Goal: Information Seeking & Learning: Find specific page/section

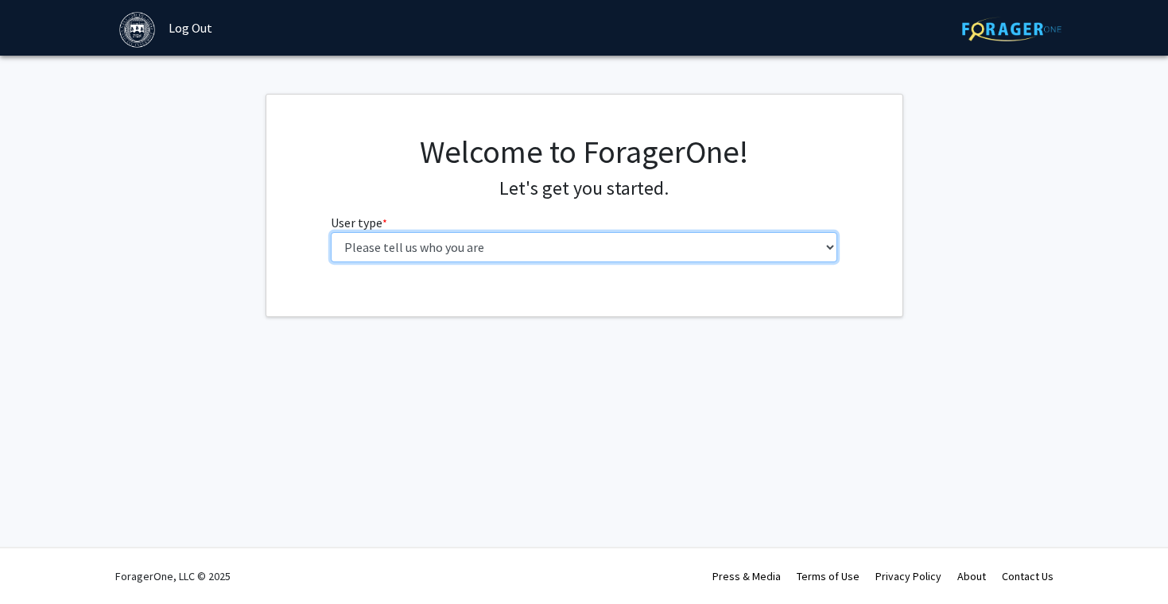
select select "1: undergrad"
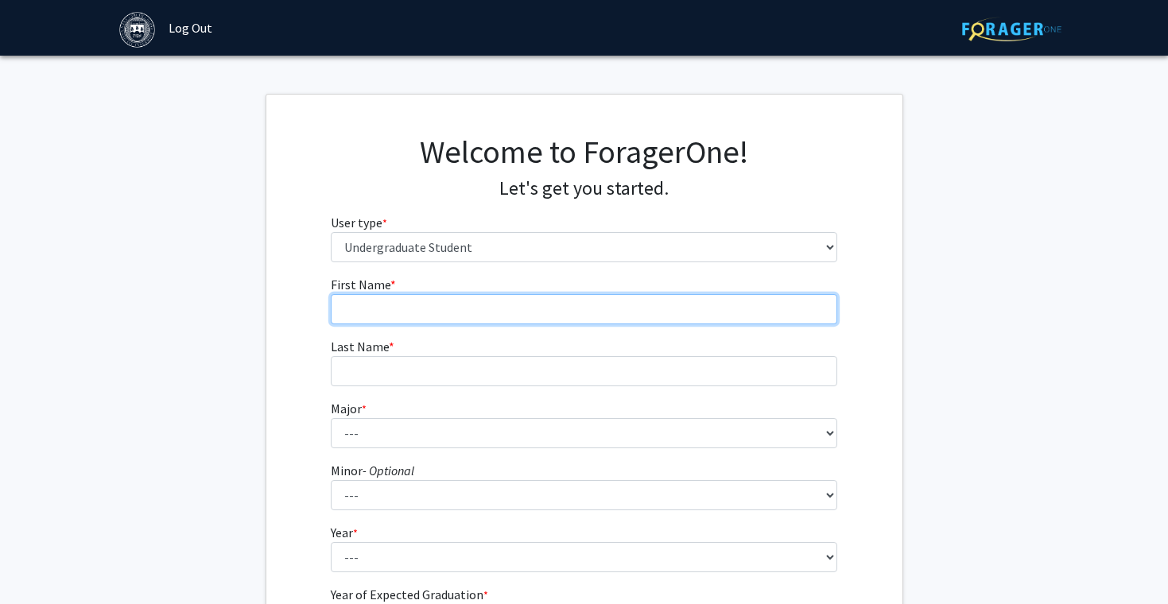
click at [495, 302] on input "First Name * required" at bounding box center [584, 309] width 506 height 30
type input "Yuju"
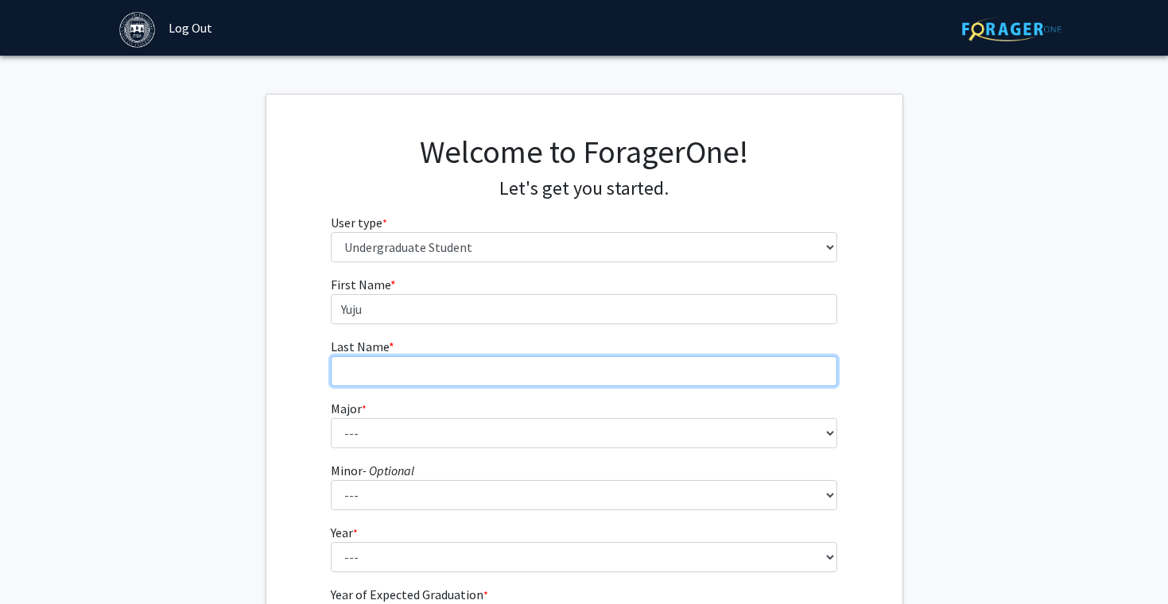
click at [372, 371] on input "Last Name * required" at bounding box center [584, 371] width 506 height 30
type input "[PERSON_NAME]"
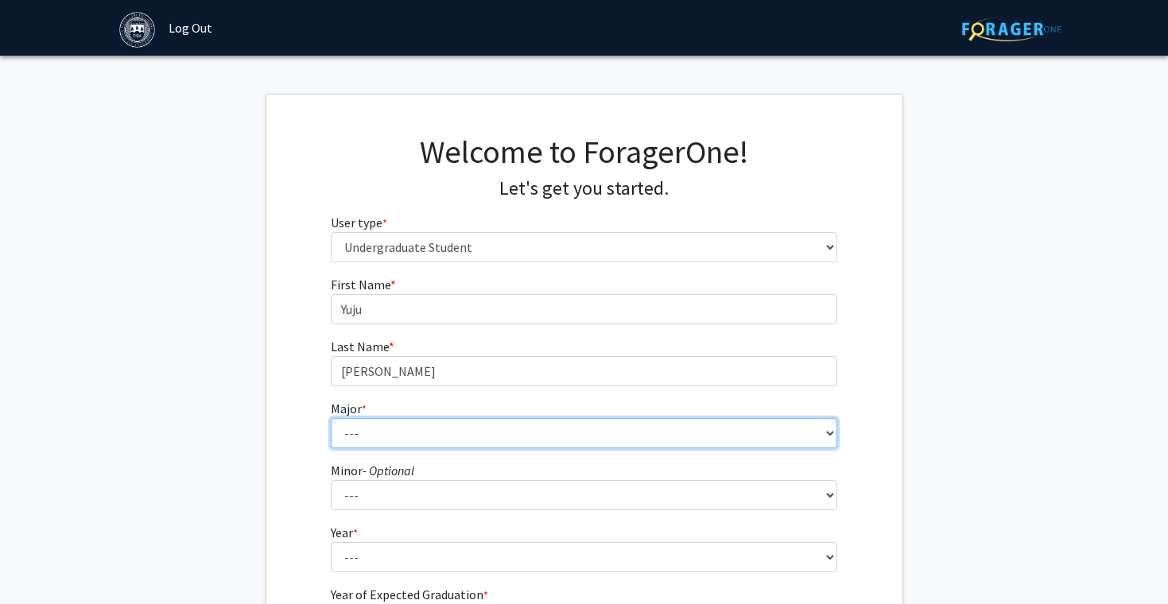
select select "24: 590"
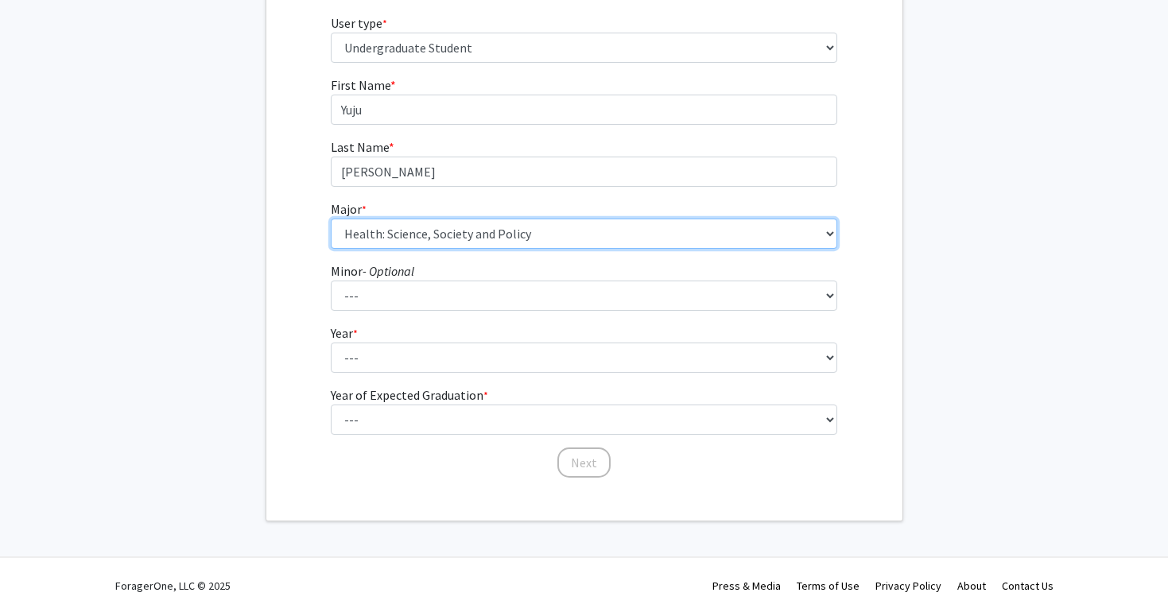
scroll to position [208, 0]
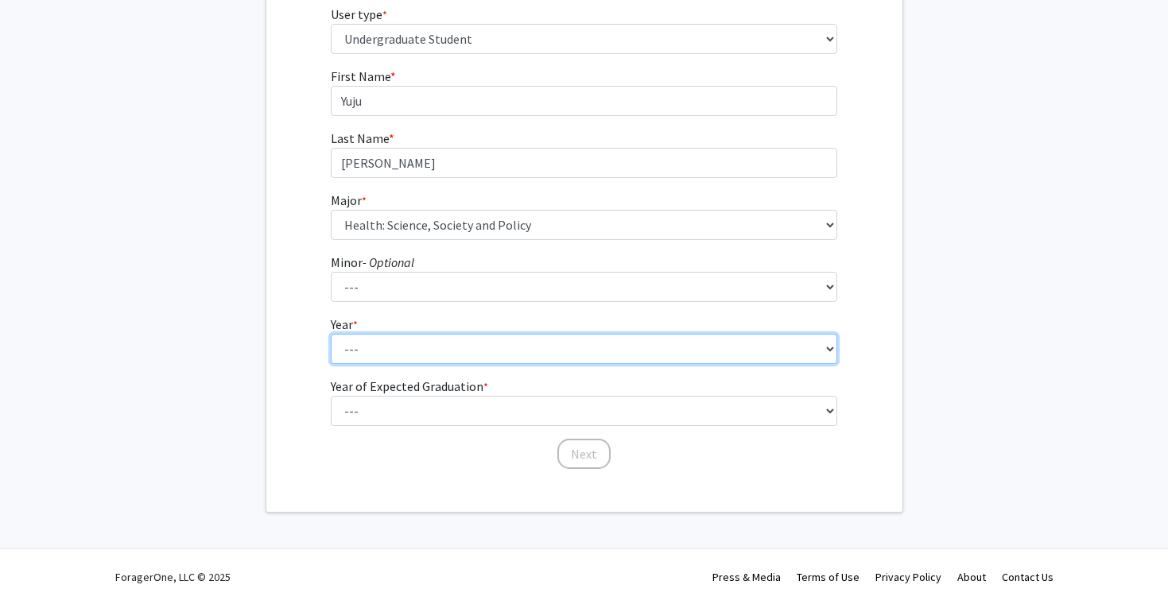
select select "1: first-year"
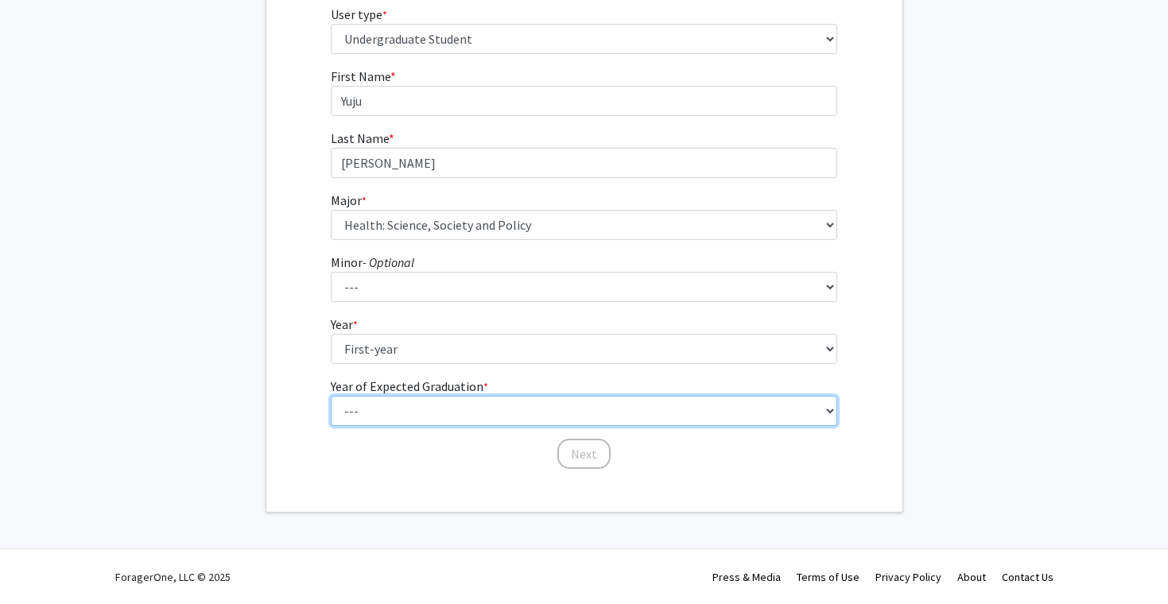
select select "5: 2029"
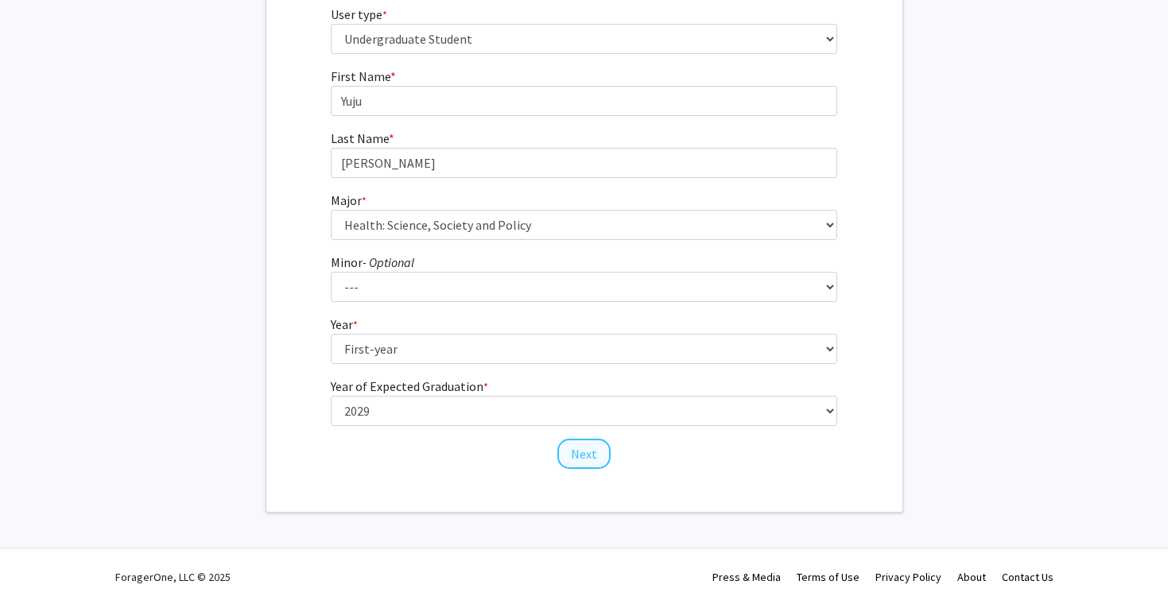
click at [587, 452] on button "Next" at bounding box center [583, 454] width 53 height 30
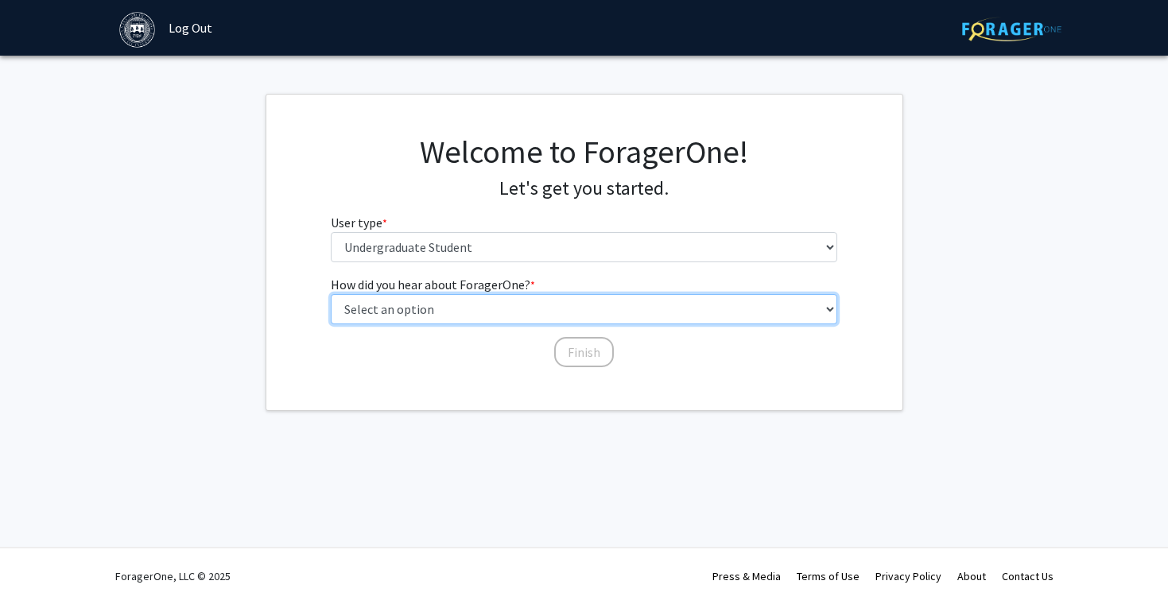
select select "3: university_website"
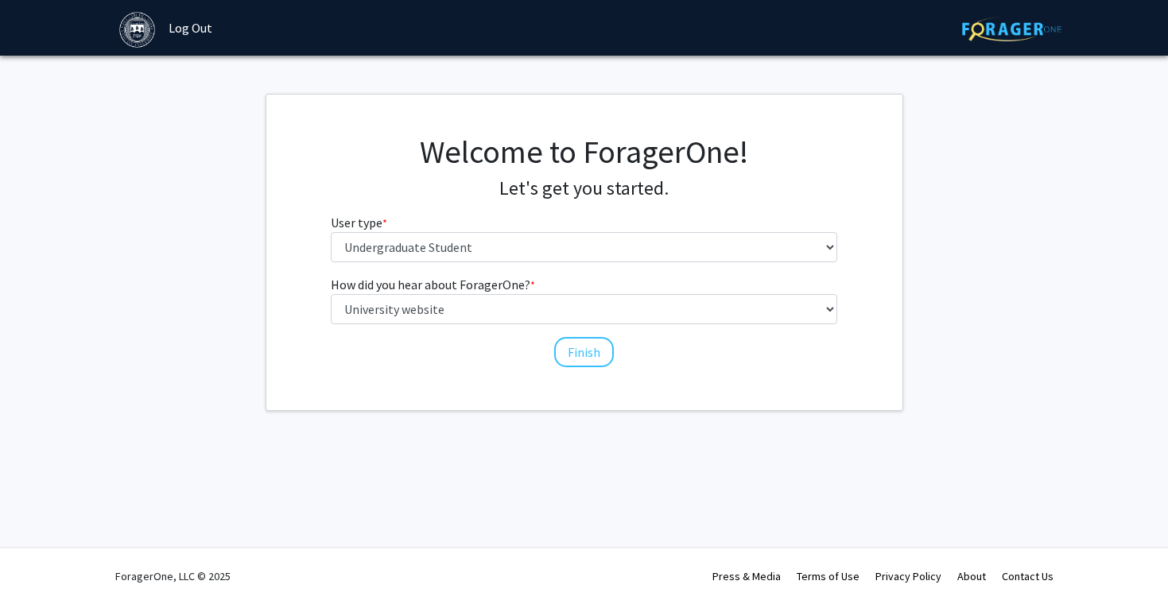
click at [590, 332] on div "How did you hear about ForagerOne? * required Select an option Peer/student rec…" at bounding box center [584, 314] width 506 height 78
click at [590, 349] on button "Finish" at bounding box center [584, 352] width 60 height 30
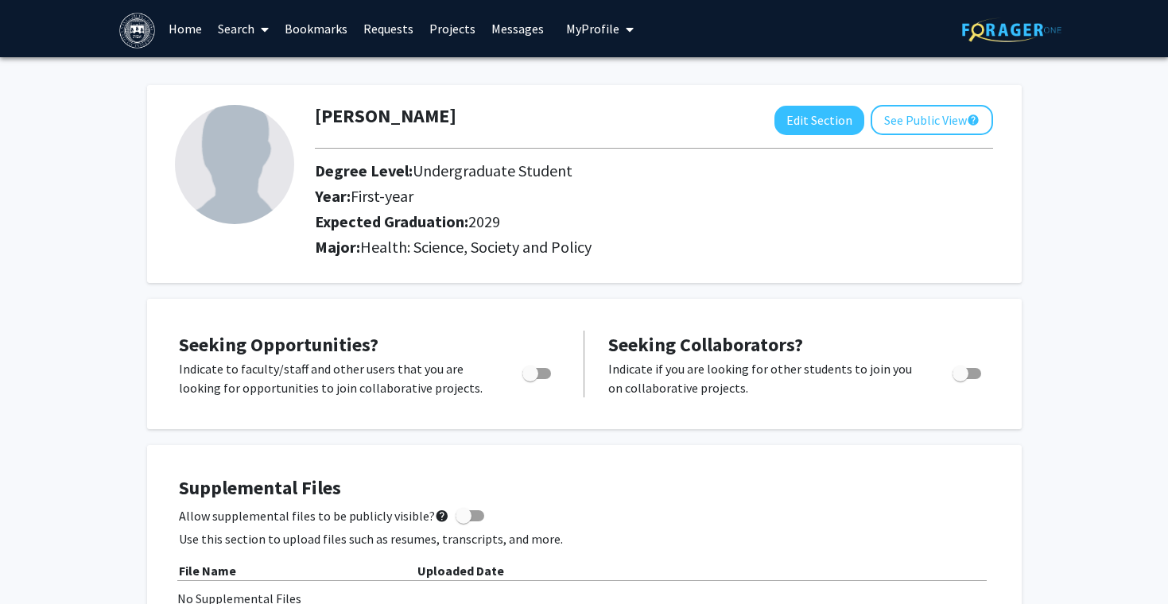
click at [446, 29] on link "Projects" at bounding box center [452, 29] width 62 height 56
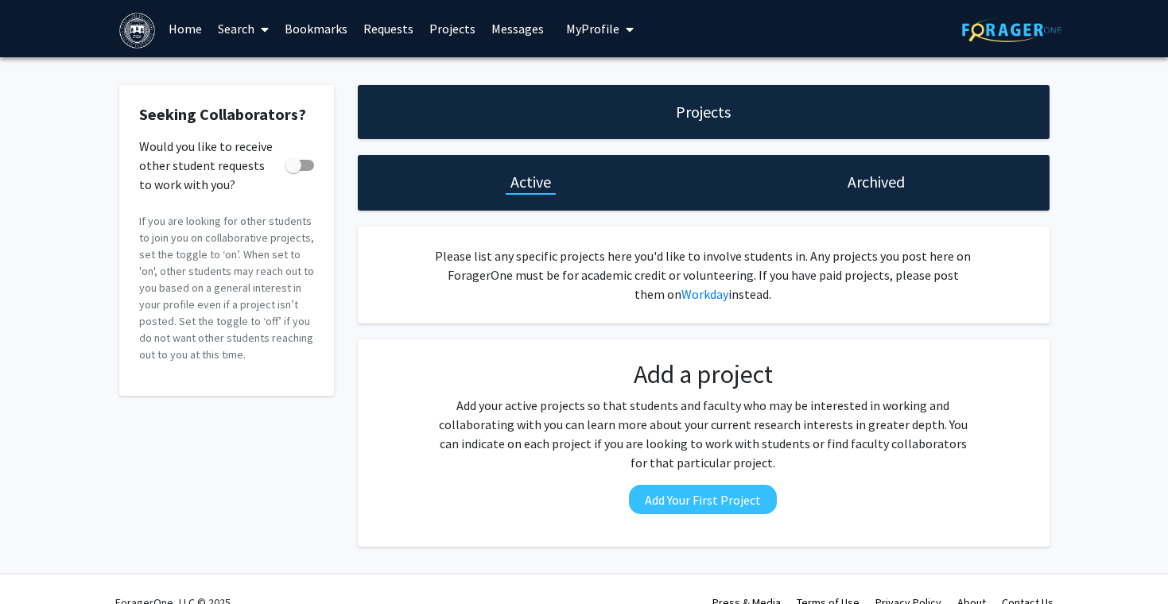
click at [244, 25] on link "Search" at bounding box center [243, 29] width 67 height 56
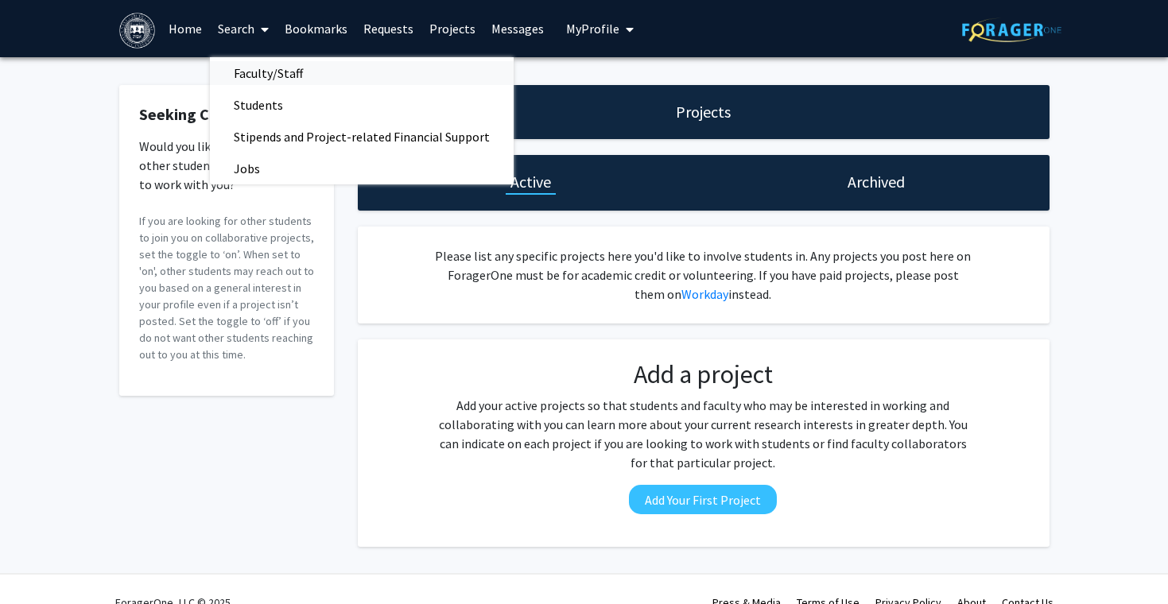
click at [255, 79] on span "Faculty/Staff" at bounding box center [268, 73] width 117 height 32
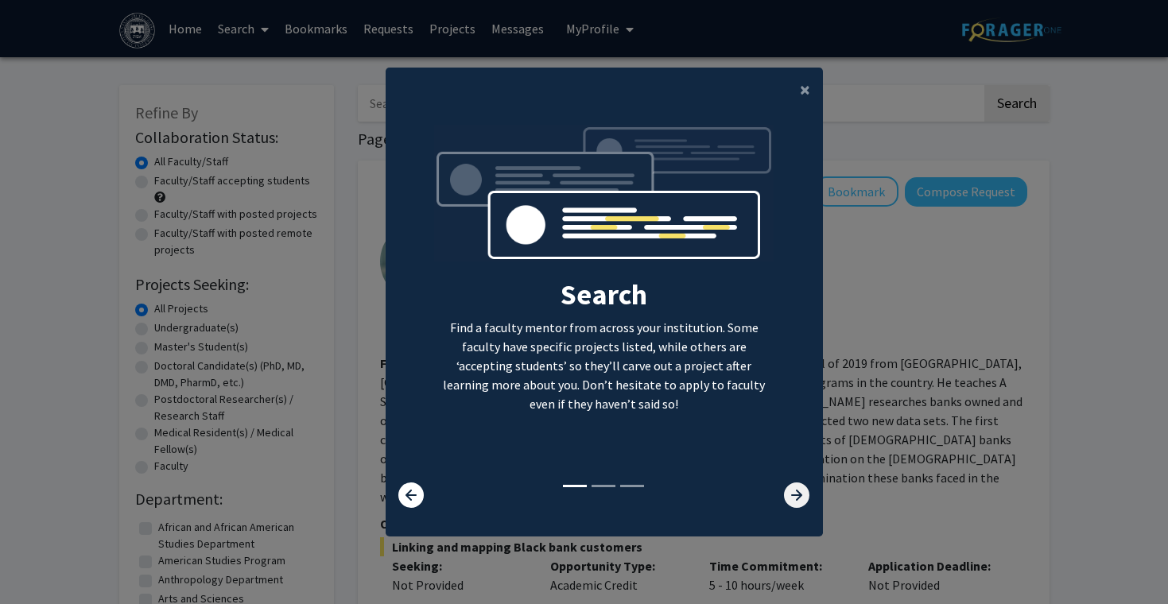
click at [801, 502] on icon at bounding box center [796, 495] width 25 height 25
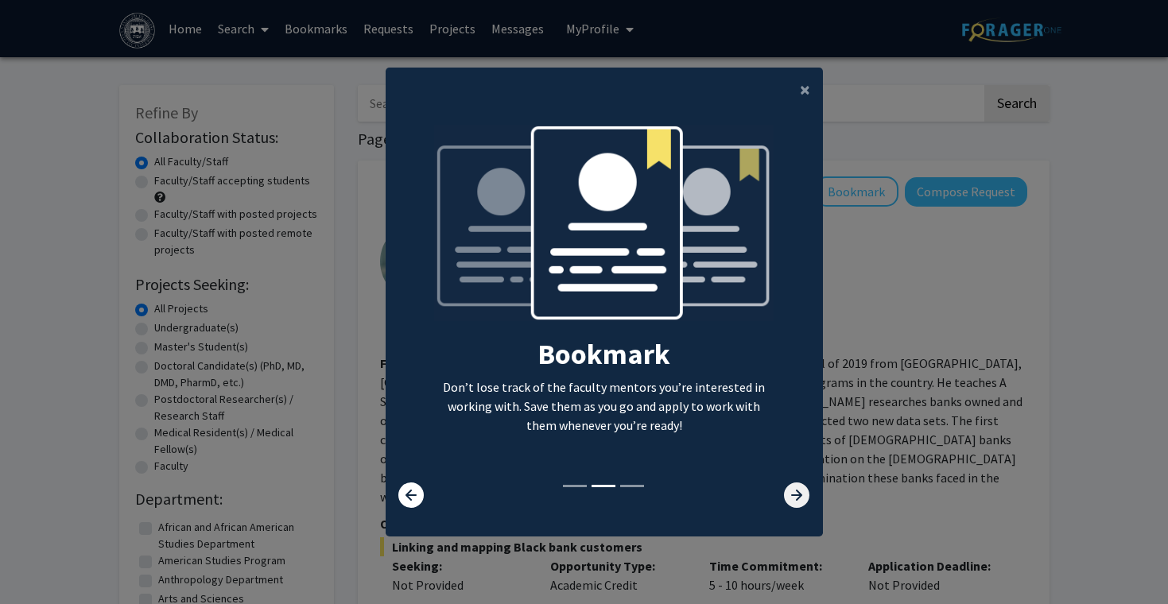
click at [799, 498] on icon at bounding box center [796, 495] width 25 height 25
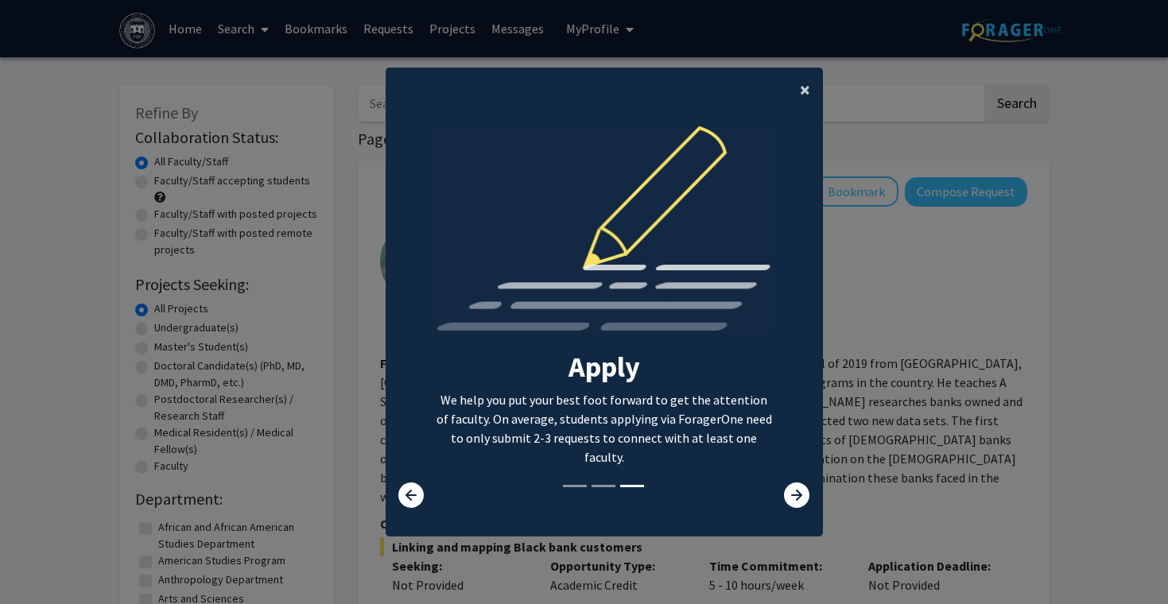
click at [795, 85] on button "×" at bounding box center [805, 90] width 36 height 45
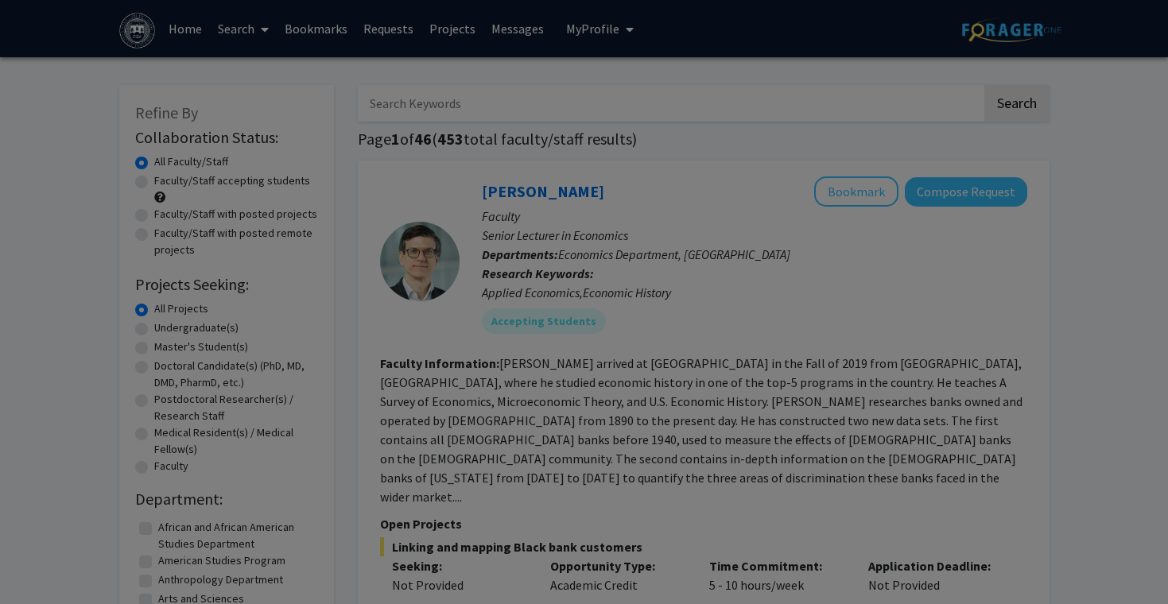
click at [806, 77] on div "Search Find a faculty mentor from across your institution. Some faculty have sp…" at bounding box center [604, 164] width 436 height 358
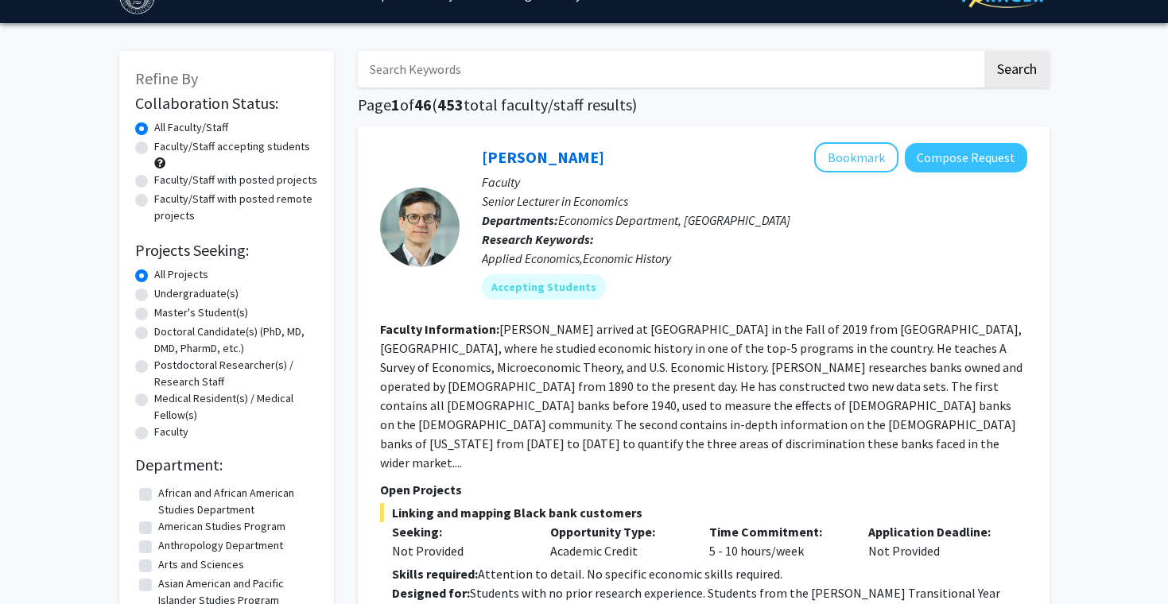
scroll to position [36, 0]
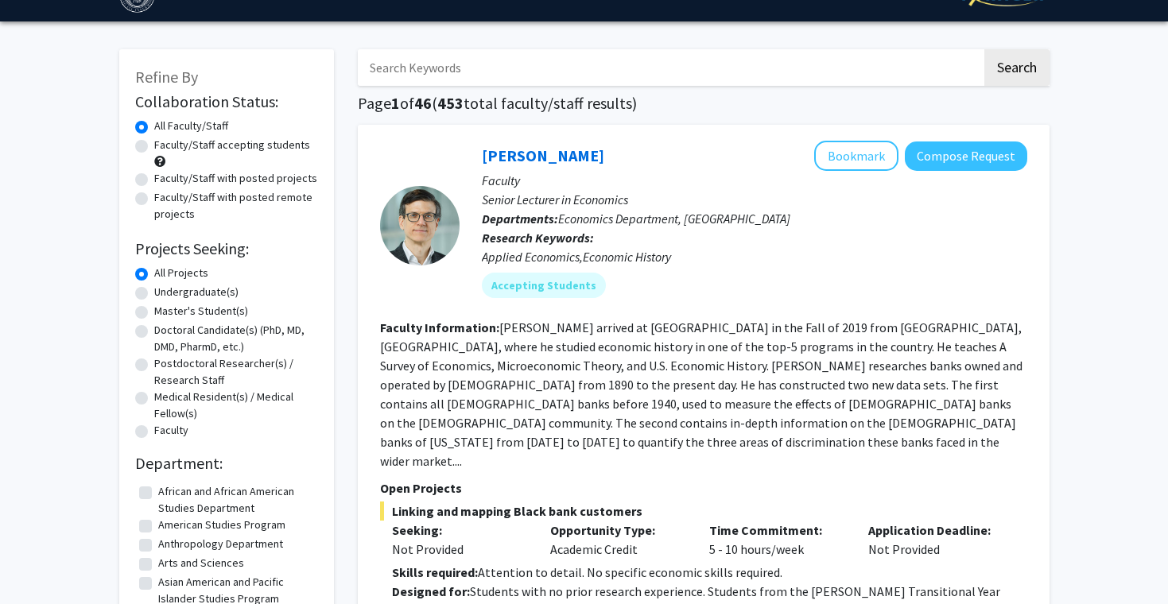
click at [215, 293] on label "Undergraduate(s)" at bounding box center [196, 292] width 84 height 17
click at [165, 293] on input "Undergraduate(s)" at bounding box center [159, 289] width 10 height 10
radio input "true"
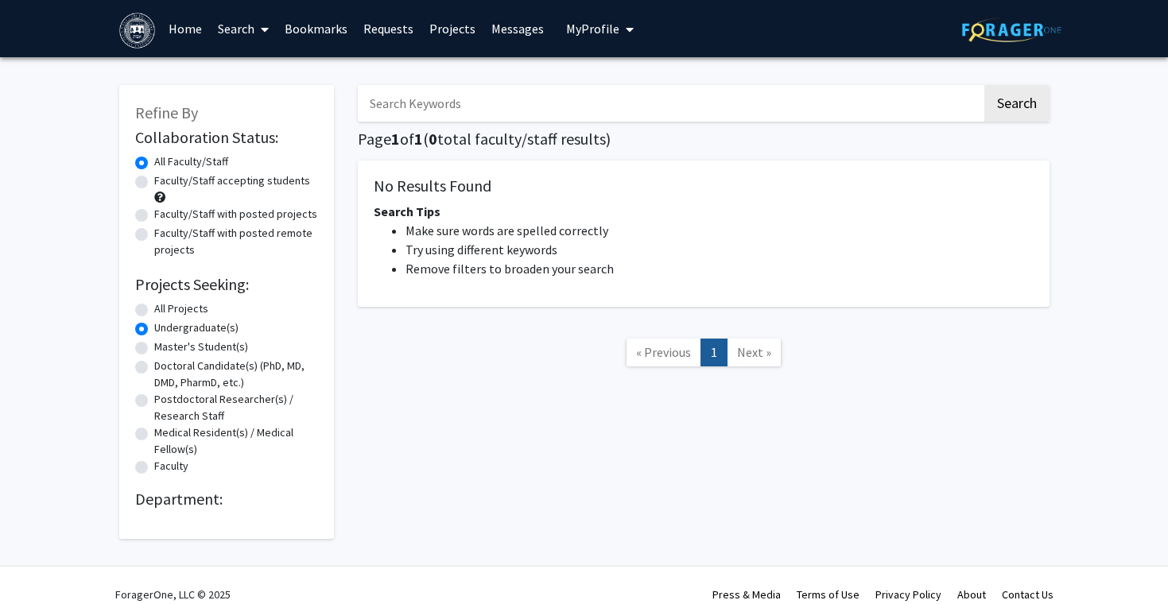
click at [210, 180] on label "Faculty/Staff accepting students" at bounding box center [232, 181] width 156 height 17
click at [165, 180] on input "Faculty/Staff accepting students" at bounding box center [159, 178] width 10 height 10
radio input "true"
click at [187, 328] on label "Undergraduate(s)" at bounding box center [196, 328] width 84 height 17
click at [165, 328] on input "Undergraduate(s)" at bounding box center [159, 325] width 10 height 10
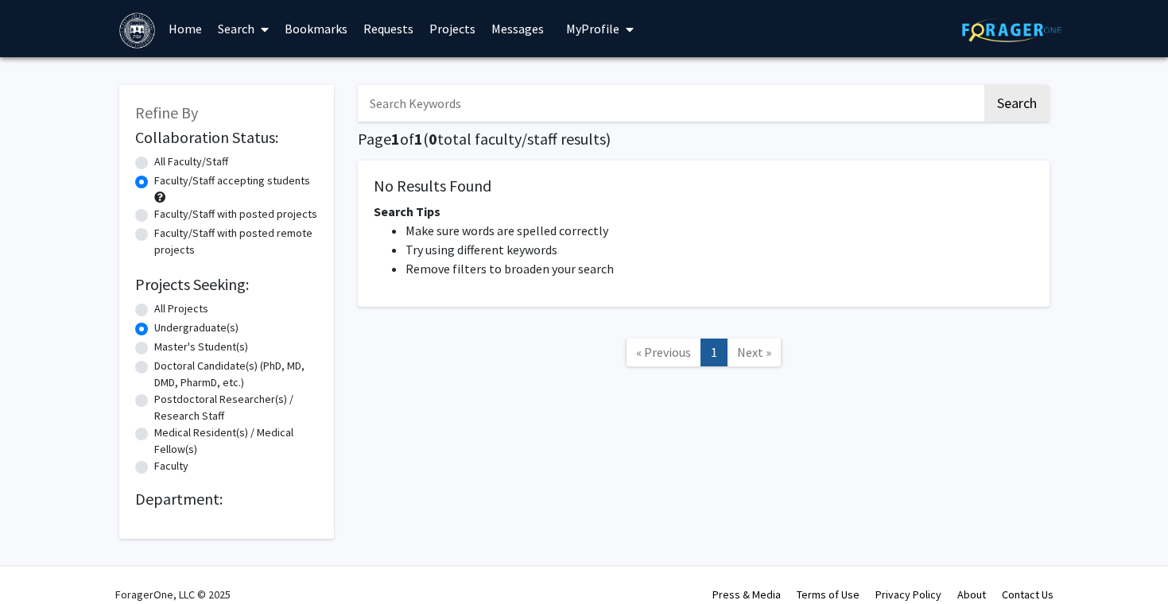
click at [180, 306] on label "All Projects" at bounding box center [181, 309] width 54 height 17
click at [165, 306] on input "All Projects" at bounding box center [159, 306] width 10 height 10
radio input "true"
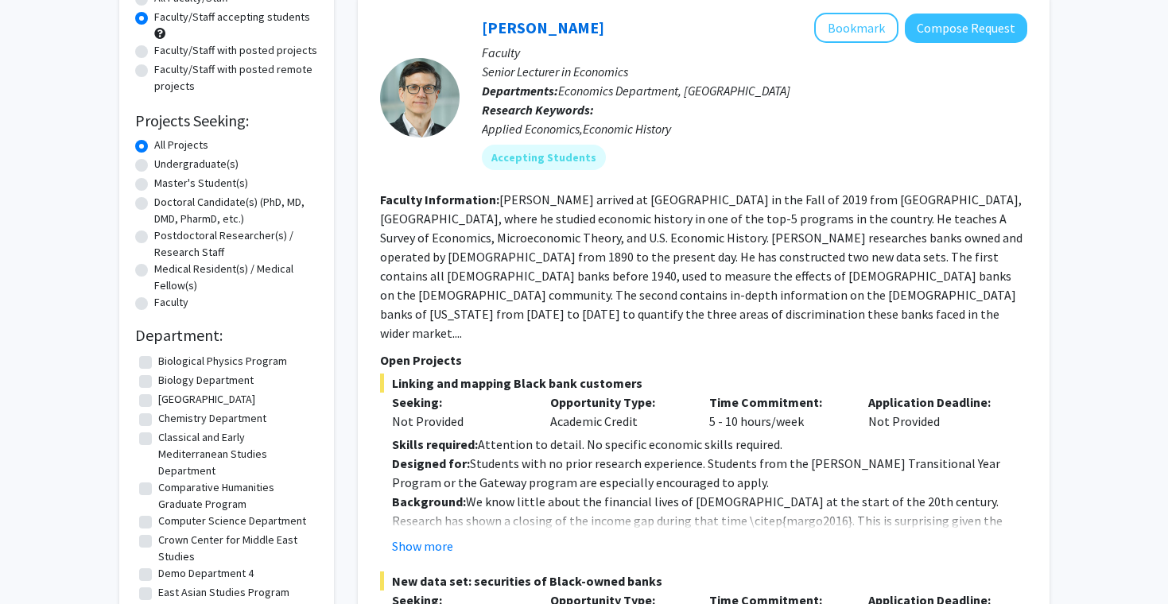
scroll to position [127, 0]
click at [220, 390] on label "[GEOGRAPHIC_DATA]" at bounding box center [206, 398] width 97 height 17
click at [169, 390] on input "[GEOGRAPHIC_DATA]" at bounding box center [163, 395] width 10 height 10
checkbox input "true"
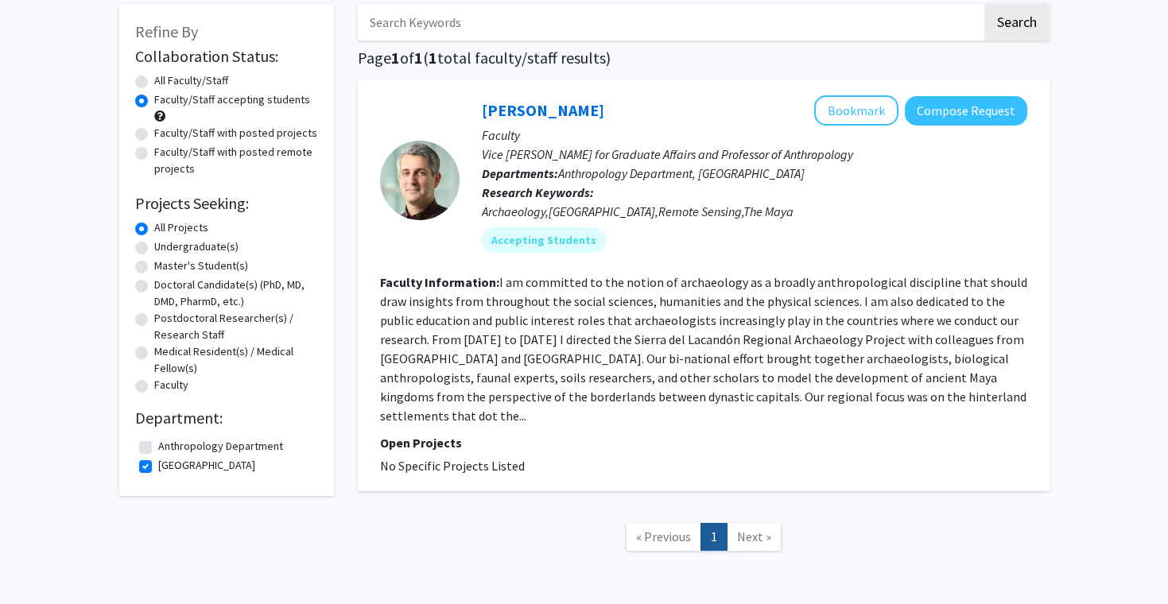
scroll to position [82, 0]
